Goal: Task Accomplishment & Management: Use online tool/utility

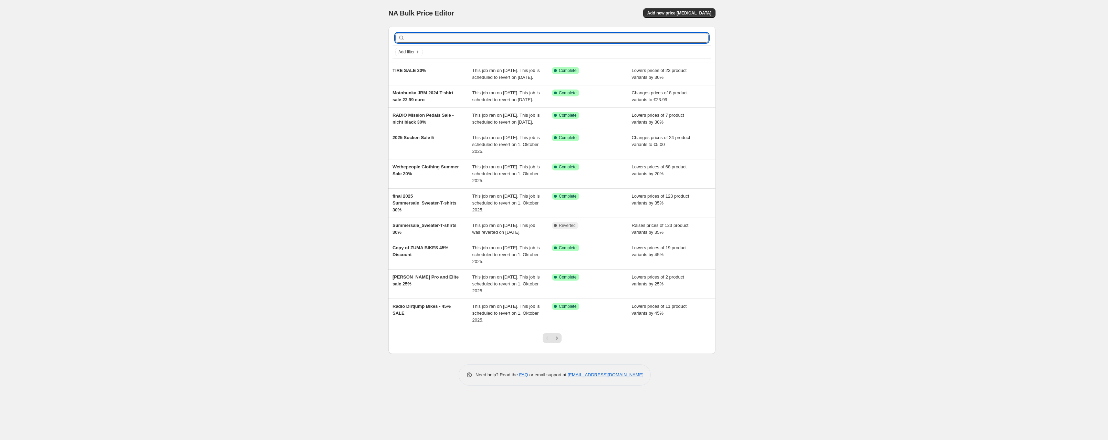
click at [470, 35] on input "text" at bounding box center [557, 38] width 302 height 10
type input "vans"
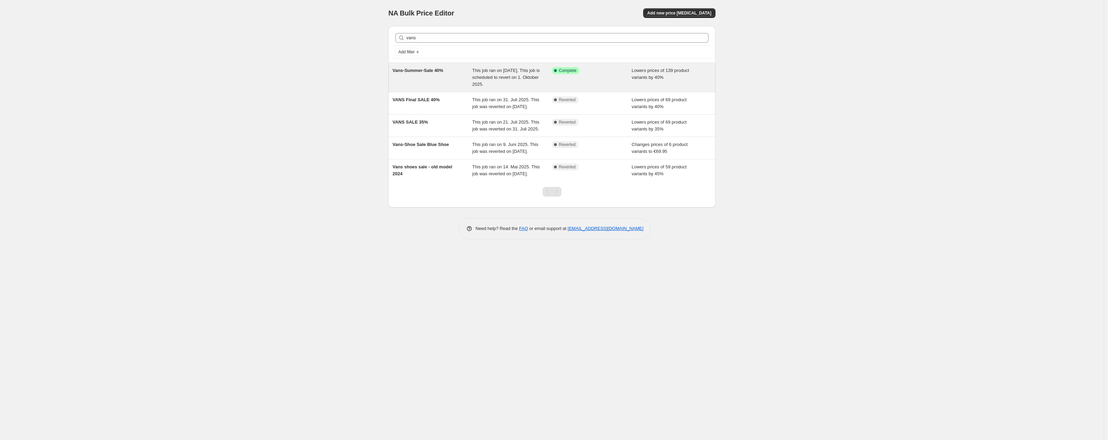
click at [430, 73] on div "Vans-Summer-Sale 40%" at bounding box center [433, 77] width 80 height 21
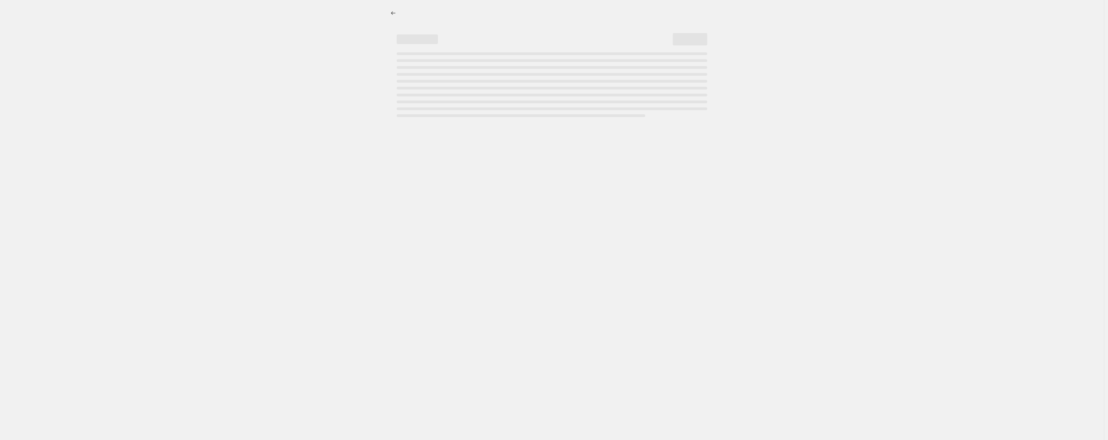
select select "percentage"
select select "no_change"
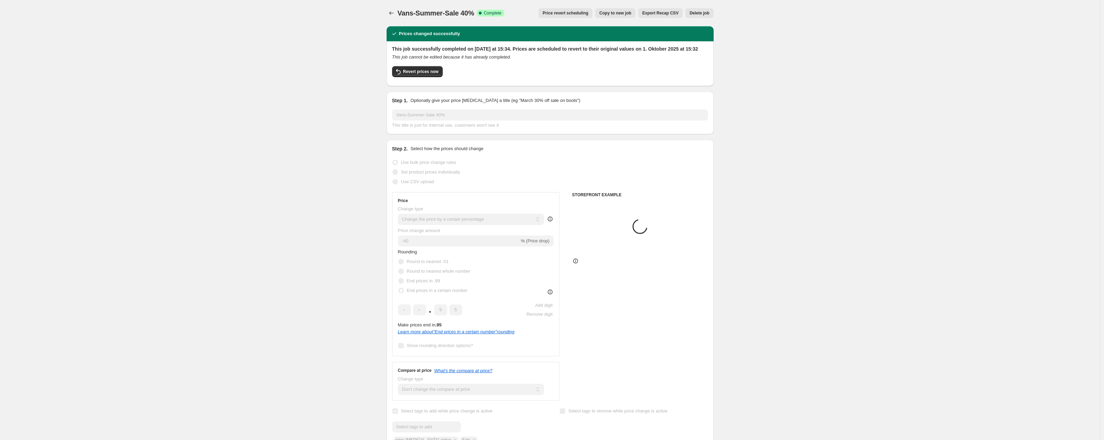
select select "collection"
click at [407, 74] on span "Revert prices now" at bounding box center [420, 72] width 35 height 6
checkbox input "false"
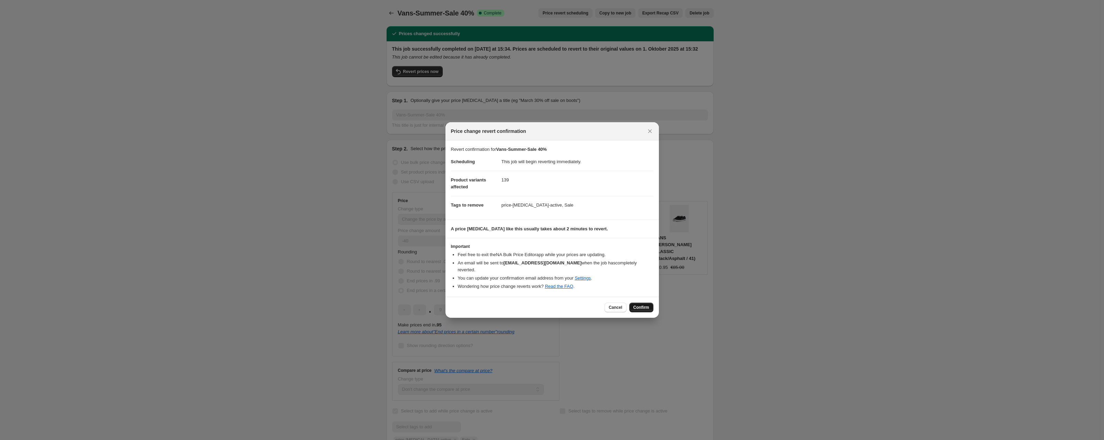
click at [651, 304] on button "Confirm" at bounding box center [641, 308] width 24 height 10
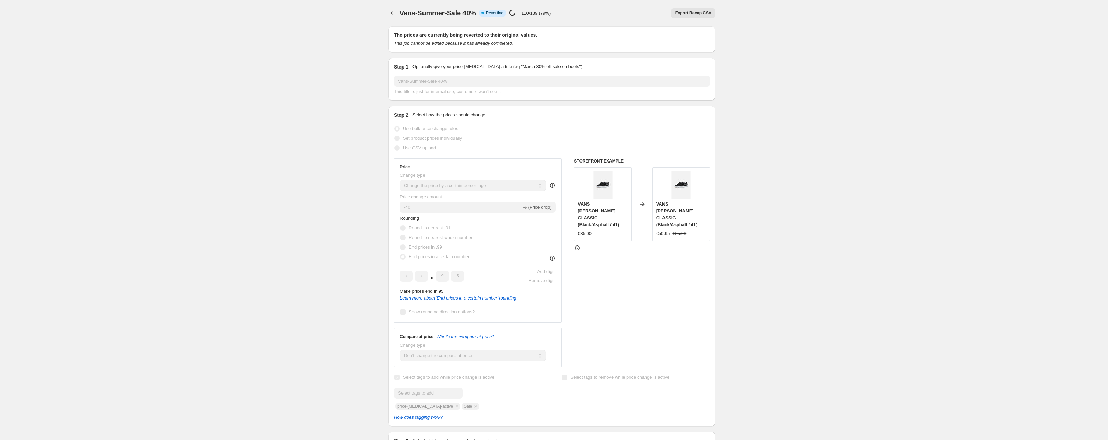
select select "percentage"
select select "no_change"
select select "collection"
checkbox input "true"
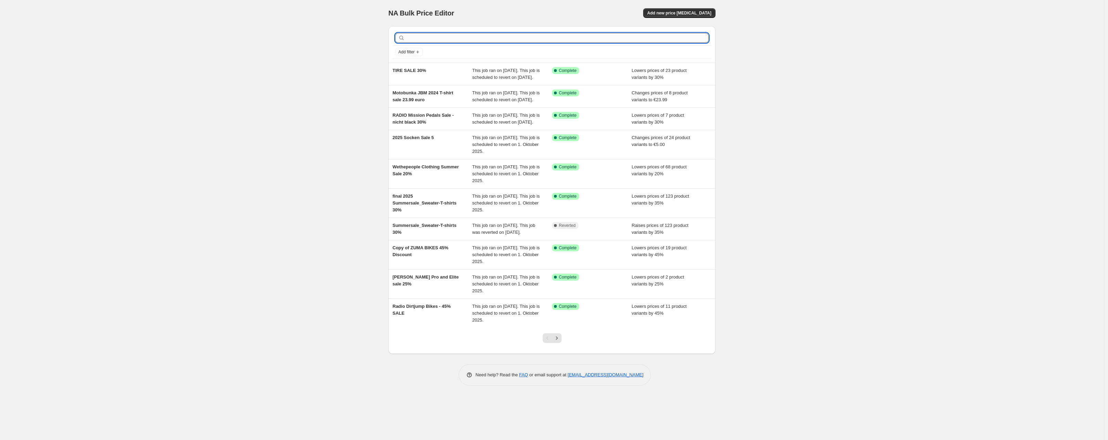
click at [455, 36] on input "text" at bounding box center [557, 38] width 302 height 10
type input "vans"
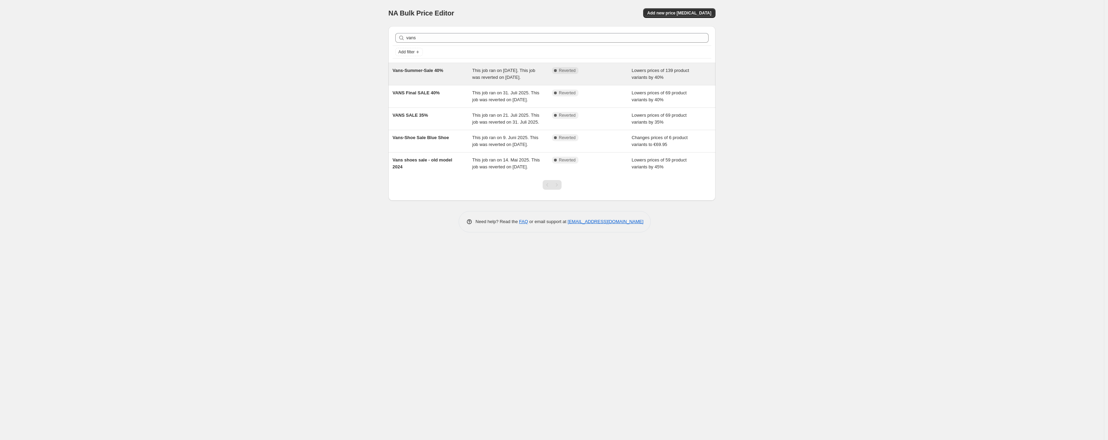
click at [421, 81] on div "Vans-Summer-Sale 40%" at bounding box center [433, 74] width 80 height 14
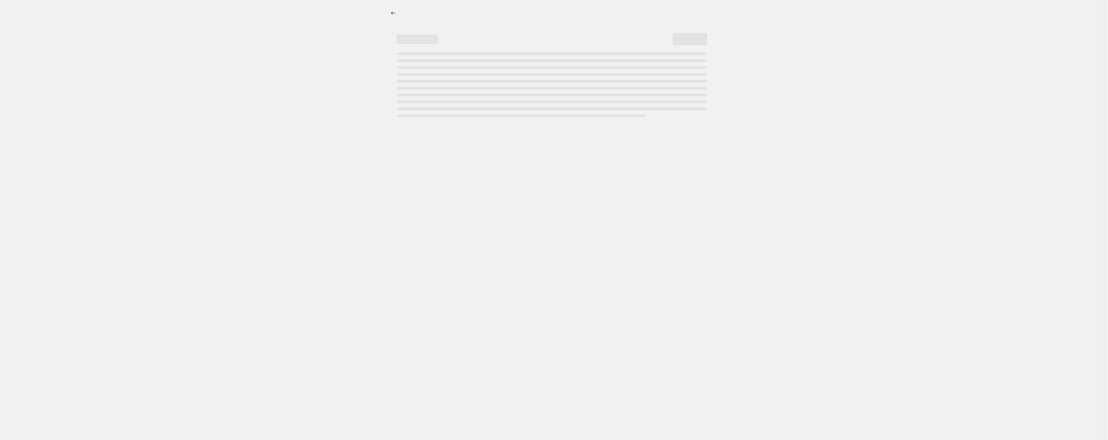
select select "percentage"
select select "no_change"
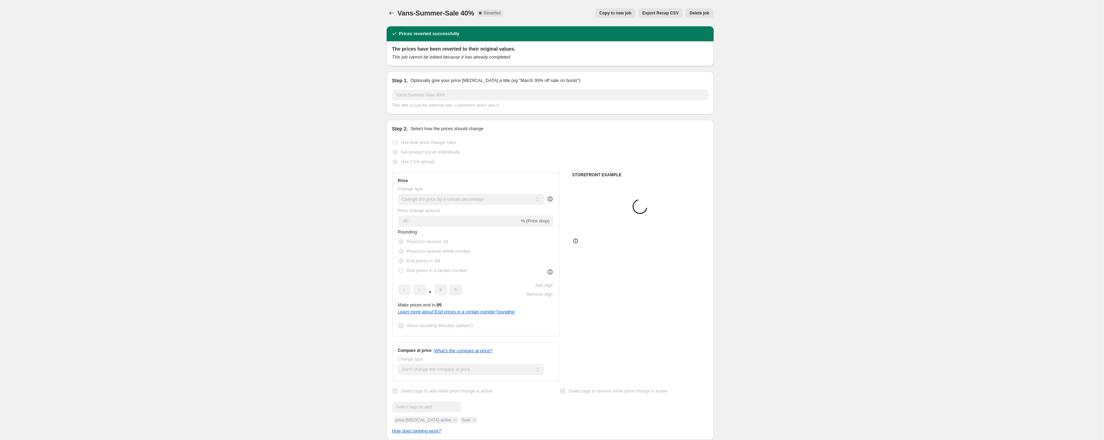
select select "collection"
drag, startPoint x: 606, startPoint y: 14, endPoint x: 608, endPoint y: 9, distance: 5.6
click at [608, 9] on button "Copy to new job" at bounding box center [615, 13] width 40 height 10
select select "percentage"
select select "no_change"
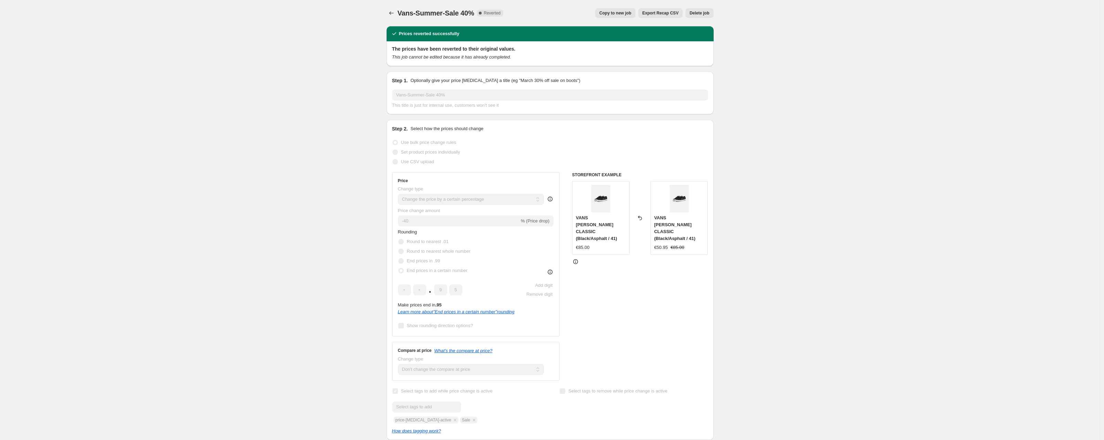
select select "collection"
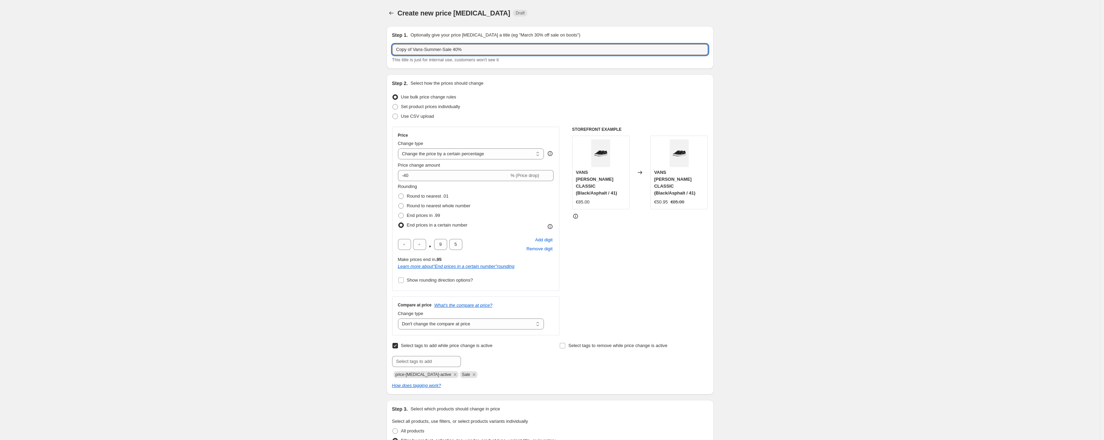
drag, startPoint x: 479, startPoint y: 47, endPoint x: 366, endPoint y: 48, distance: 112.9
click at [366, 48] on div "Create new price [MEDICAL_DATA]. This page is ready Create new price [MEDICAL_D…" at bounding box center [550, 427] width 1100 height 855
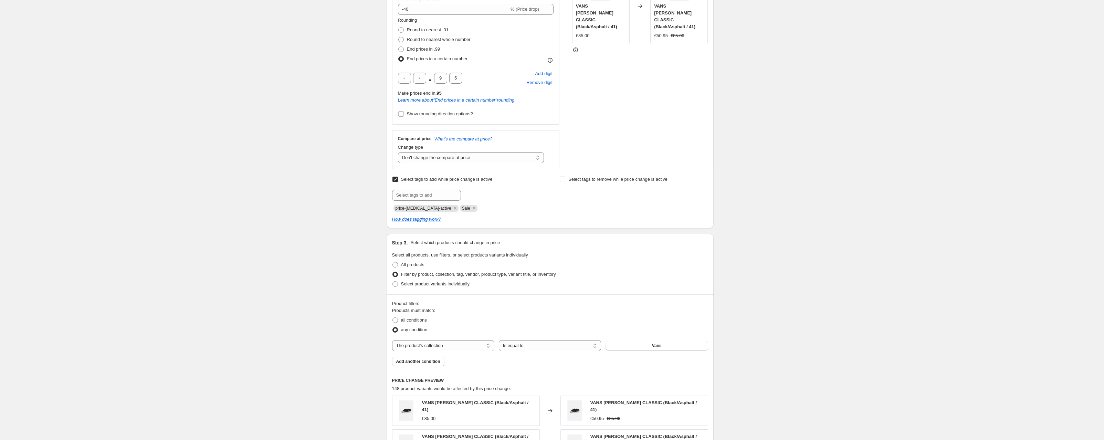
scroll to position [173, 0]
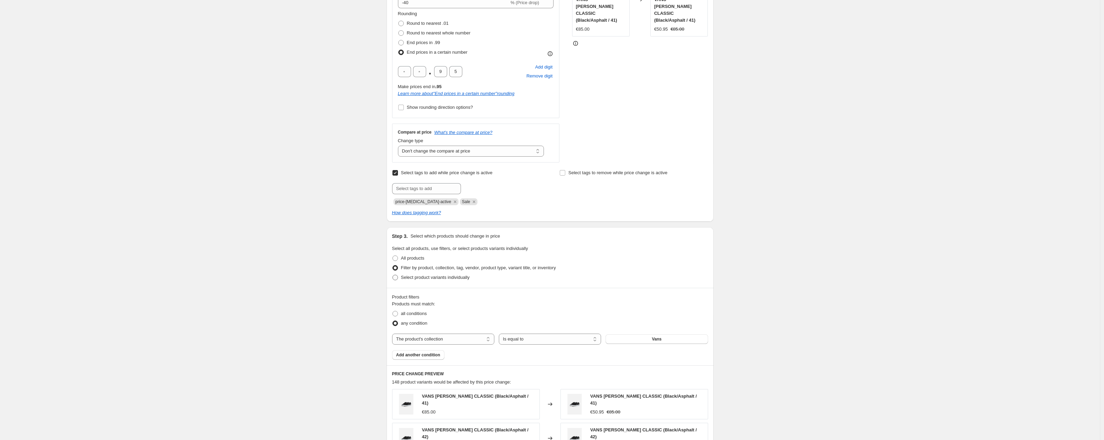
type input "VANS SALE - REST 40%"
click at [397, 276] on span at bounding box center [396, 278] width 6 height 6
click at [393, 275] on input "Select product variants individually" at bounding box center [393, 275] width 0 height 0
radio input "true"
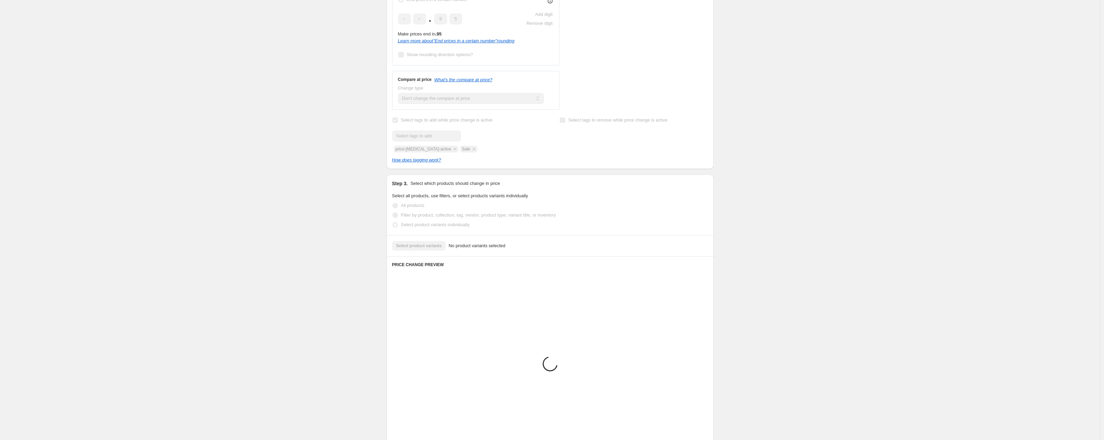
scroll to position [174, 0]
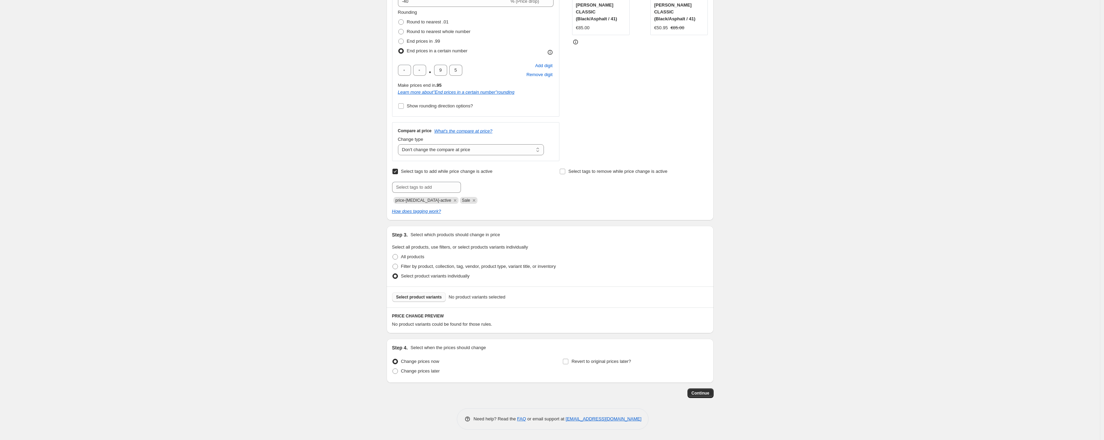
click at [406, 299] on span "Select product variants" at bounding box center [419, 297] width 46 height 6
click at [417, 299] on span "Select product variants" at bounding box center [419, 297] width 46 height 6
